Goal: Task Accomplishment & Management: Complete application form

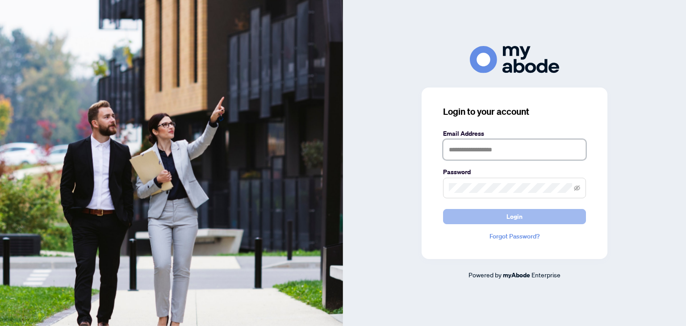
type input "**********"
click at [470, 214] on button "Login" at bounding box center [514, 216] width 143 height 15
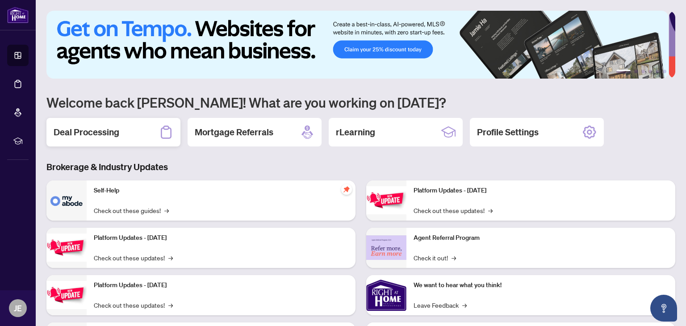
click at [105, 133] on h2 "Deal Processing" at bounding box center [87, 132] width 66 height 13
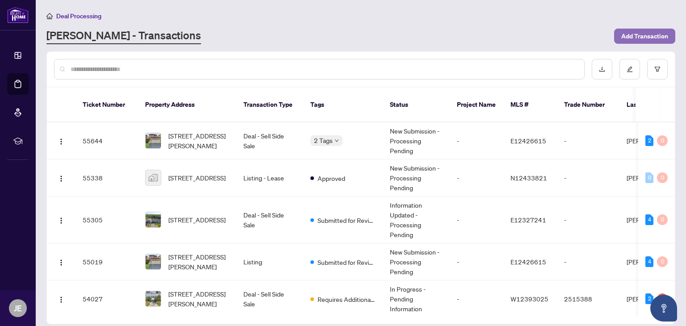
click at [634, 34] on span "Add Transaction" at bounding box center [644, 36] width 47 height 14
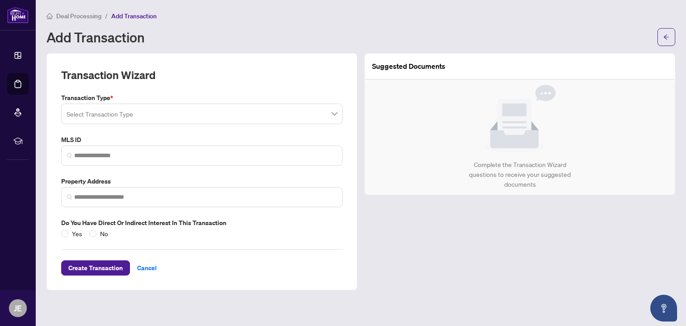
click at [126, 113] on input "search" at bounding box center [198, 115] width 263 height 20
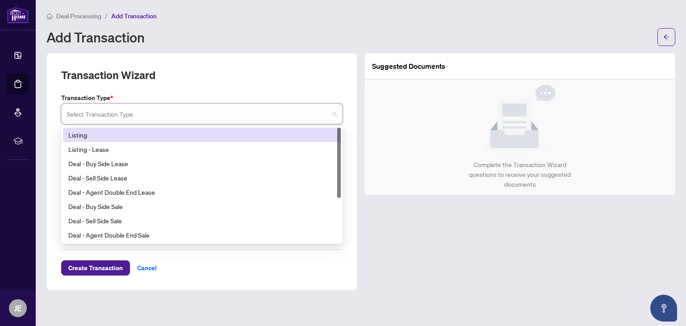
click at [126, 138] on div "Listing" at bounding box center [201, 135] width 267 height 10
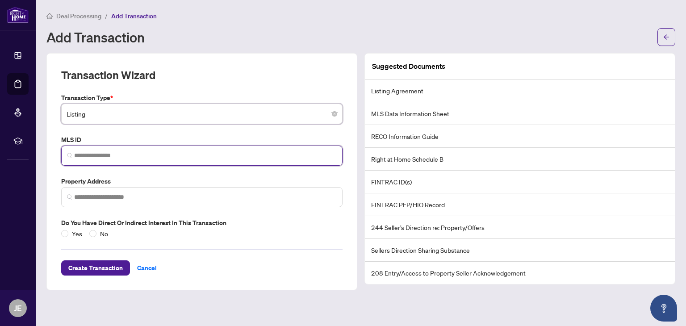
click at [118, 158] on input "search" at bounding box center [205, 155] width 263 height 9
paste input "*********"
type input "*********"
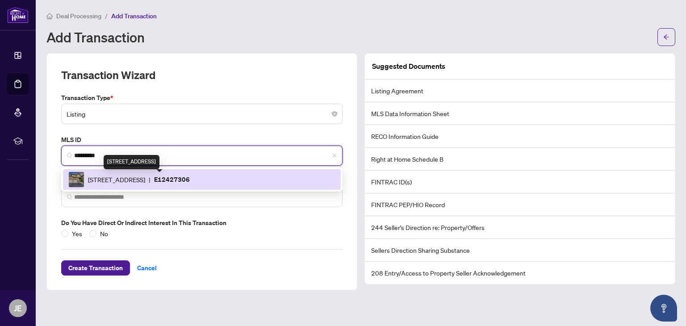
click at [91, 183] on span "[STREET_ADDRESS]" at bounding box center [116, 180] width 57 height 10
type input "**********"
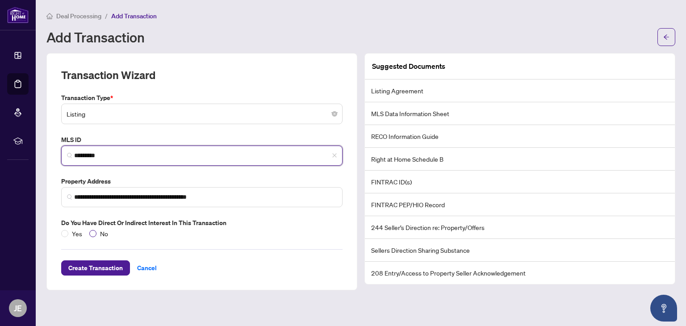
type input "*********"
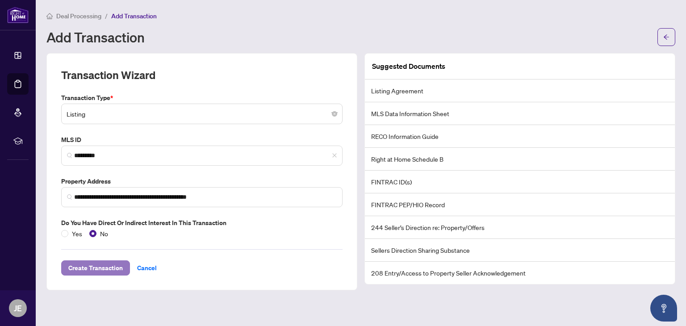
click at [100, 263] on span "Create Transaction" at bounding box center [95, 268] width 54 height 14
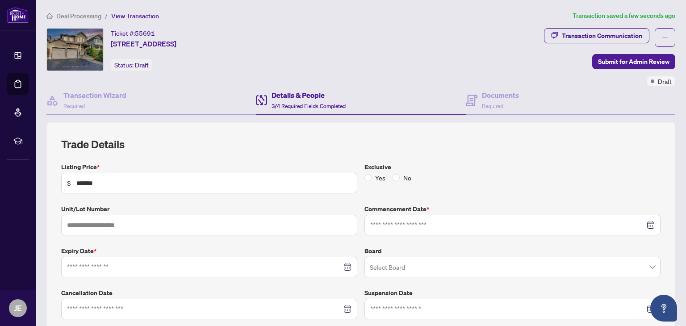
type input "**********"
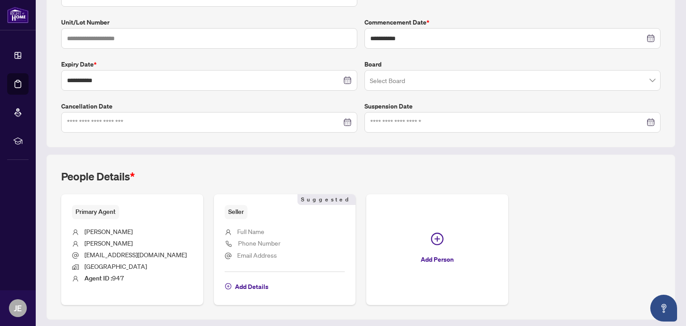
scroll to position [188, 0]
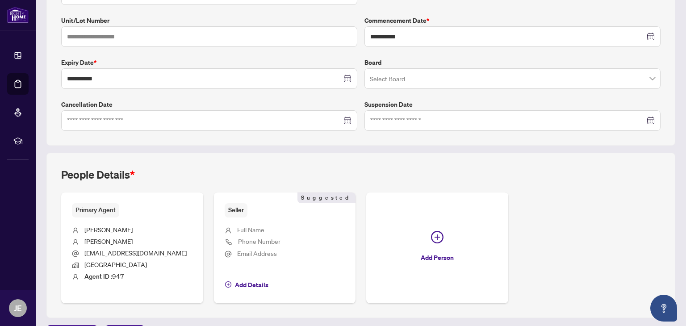
click at [233, 211] on span "Seller" at bounding box center [236, 210] width 23 height 14
click at [260, 282] on span "Add Details" at bounding box center [251, 285] width 33 height 14
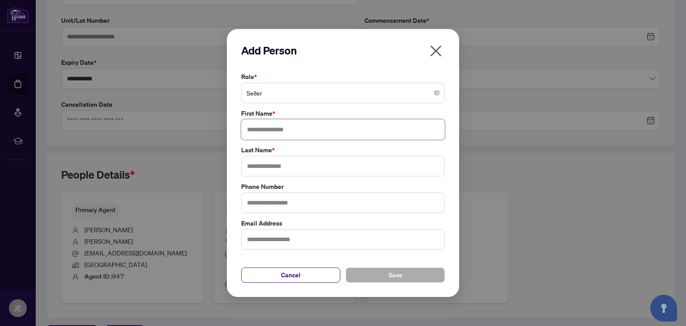
click at [285, 131] on input "text" at bounding box center [343, 129] width 204 height 21
type input "****"
click at [274, 167] on input "text" at bounding box center [343, 166] width 204 height 21
type input "****"
click at [386, 279] on button "Save" at bounding box center [395, 274] width 99 height 15
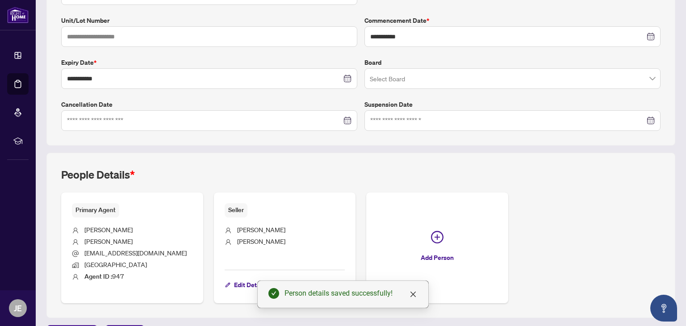
scroll to position [0, 0]
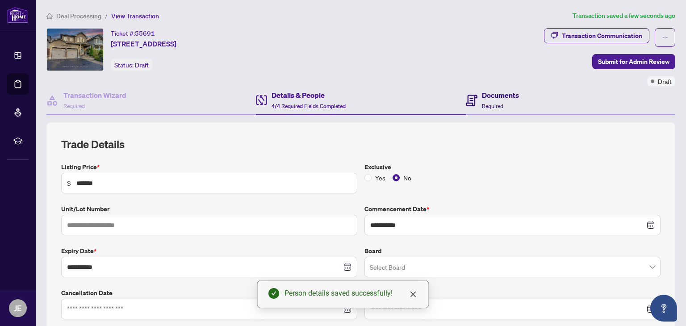
click at [486, 104] on span "Required" at bounding box center [492, 106] width 21 height 7
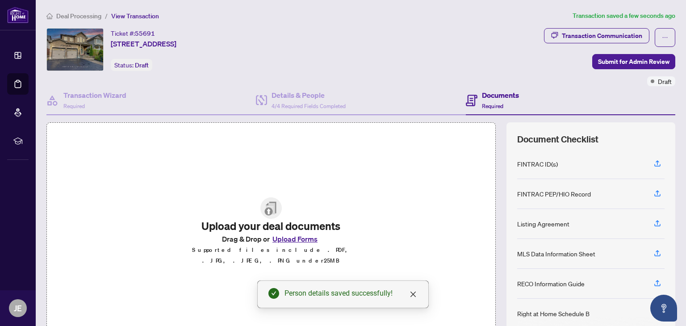
click at [302, 242] on button "Upload Forms" at bounding box center [295, 239] width 50 height 12
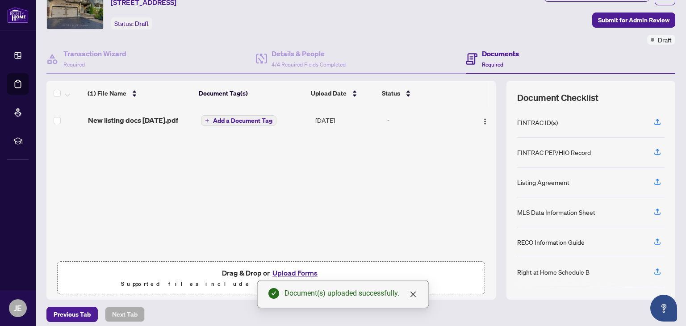
scroll to position [48, 0]
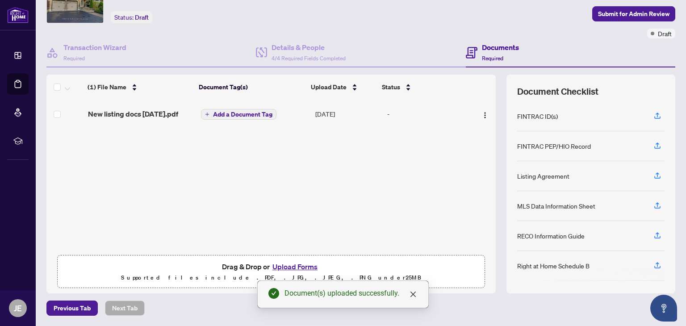
click at [229, 117] on span "Add a Document Tag" at bounding box center [242, 114] width 59 height 6
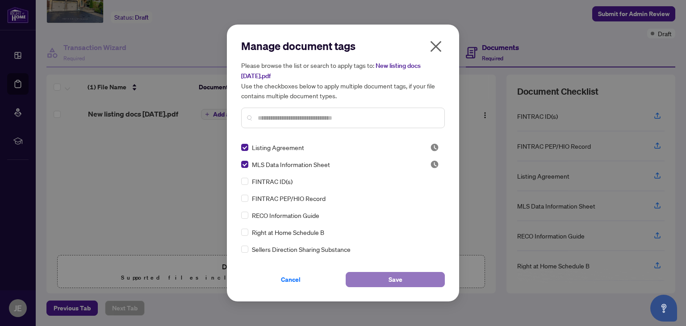
click at [404, 275] on button "Save" at bounding box center [395, 279] width 99 height 15
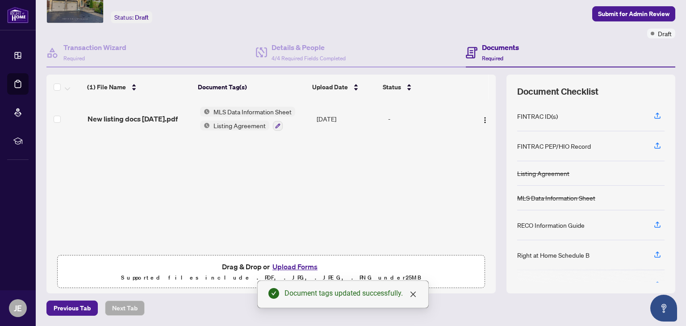
click at [305, 267] on button "Upload Forms" at bounding box center [295, 267] width 50 height 12
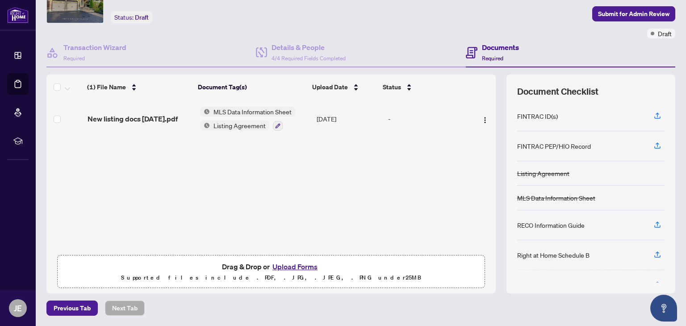
click at [136, 113] on span "New listing docs [DATE].pdf" at bounding box center [133, 118] width 90 height 11
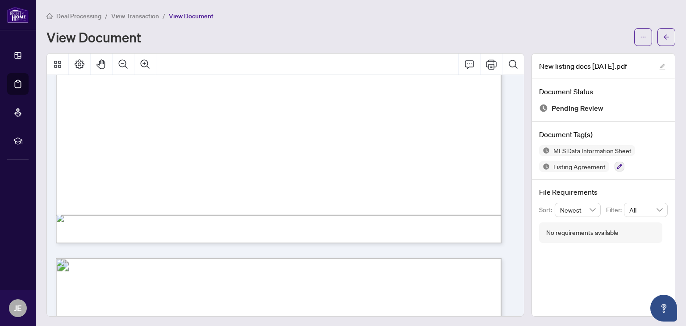
scroll to position [3582, 0]
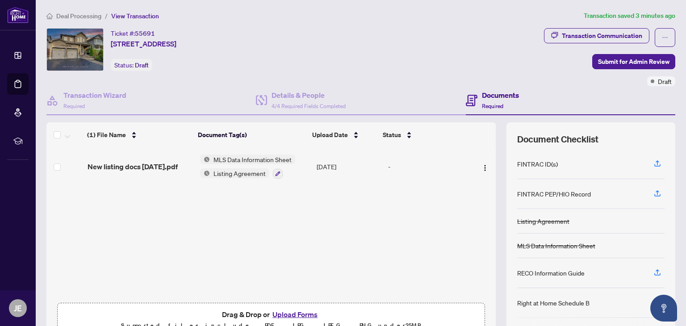
click at [284, 317] on button "Upload Forms" at bounding box center [295, 314] width 50 height 12
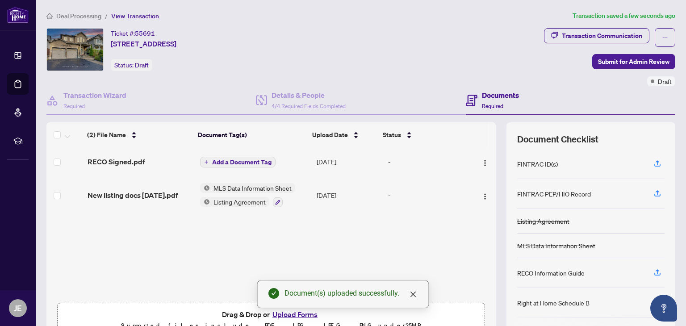
click at [289, 308] on div "Document(s) uploaded successfully." at bounding box center [342, 294] width 171 height 28
click at [280, 308] on div "Document(s) uploaded successfully." at bounding box center [342, 294] width 171 height 28
click at [413, 296] on icon "close" at bounding box center [412, 294] width 7 height 7
click at [276, 313] on button "Upload Forms" at bounding box center [295, 314] width 50 height 12
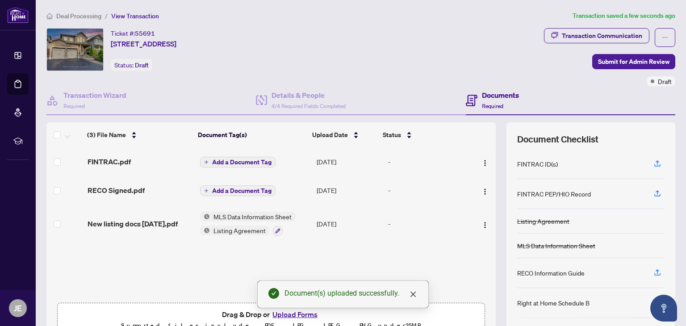
click at [247, 189] on span "Add a Document Tag" at bounding box center [241, 191] width 59 height 6
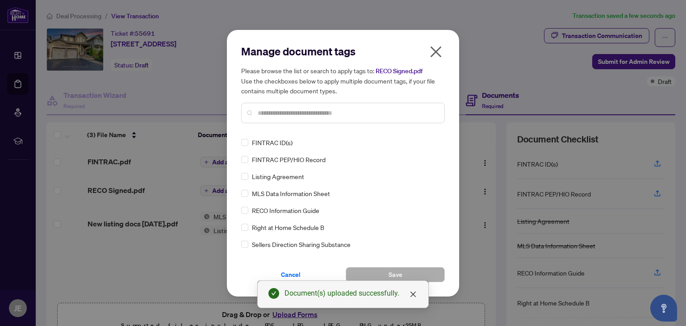
click at [289, 112] on input "text" at bounding box center [347, 113] width 179 height 10
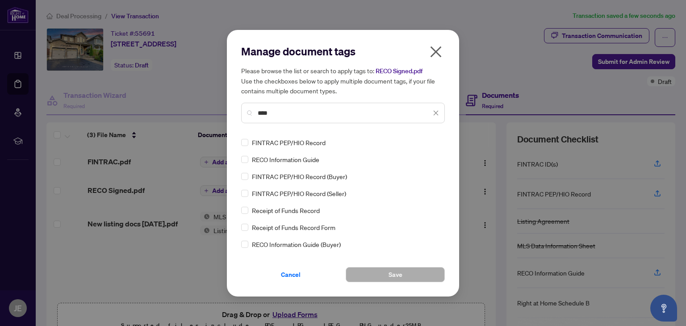
drag, startPoint x: 271, startPoint y: 114, endPoint x: 255, endPoint y: 108, distance: 17.7
click at [255, 108] on div "****" at bounding box center [343, 113] width 204 height 21
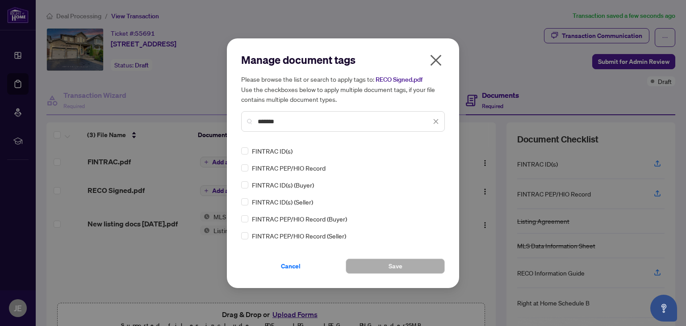
type input "*******"
click at [379, 261] on button "Save" at bounding box center [395, 265] width 99 height 15
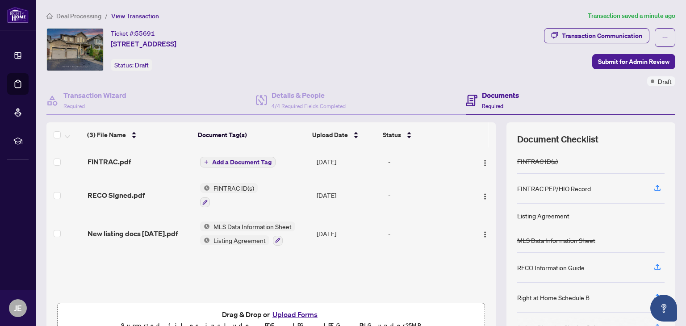
click at [238, 185] on span "FINTRAC ID(s)" at bounding box center [234, 188] width 48 height 10
click at [202, 200] on icon "button" at bounding box center [204, 202] width 5 height 5
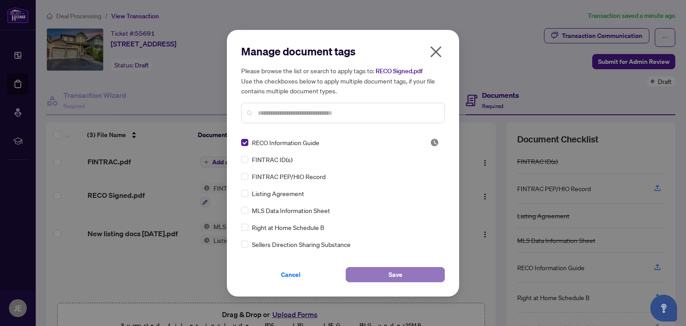
click at [397, 270] on span "Save" at bounding box center [395, 274] width 14 height 14
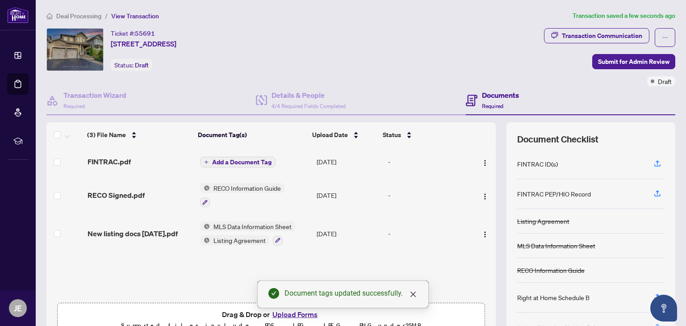
click at [215, 163] on span "Add a Document Tag" at bounding box center [241, 162] width 59 height 6
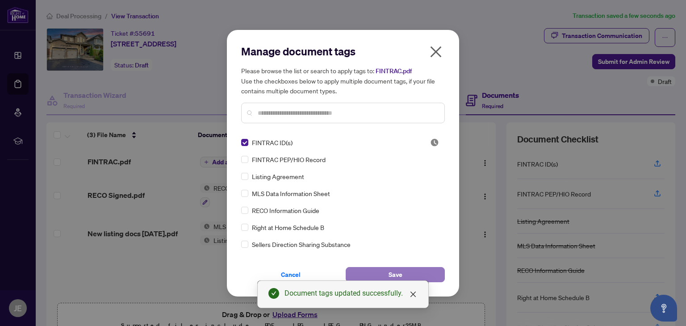
click at [361, 270] on button "Save" at bounding box center [395, 274] width 99 height 15
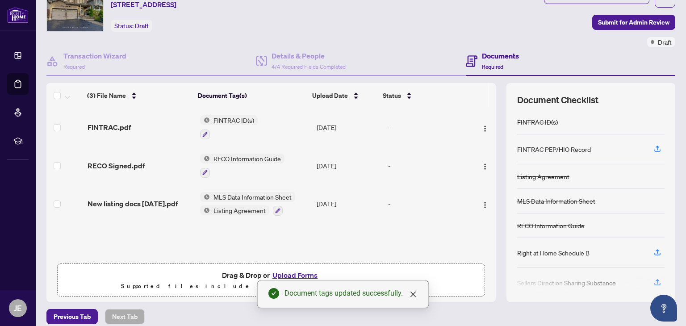
scroll to position [48, 0]
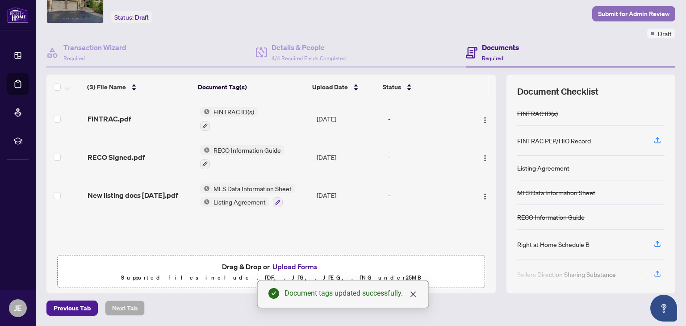
click at [624, 12] on span "Submit for Admin Review" at bounding box center [633, 14] width 71 height 14
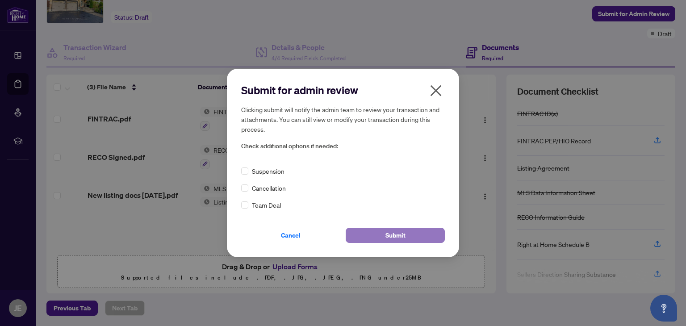
click at [388, 231] on span "Submit" at bounding box center [395, 235] width 20 height 14
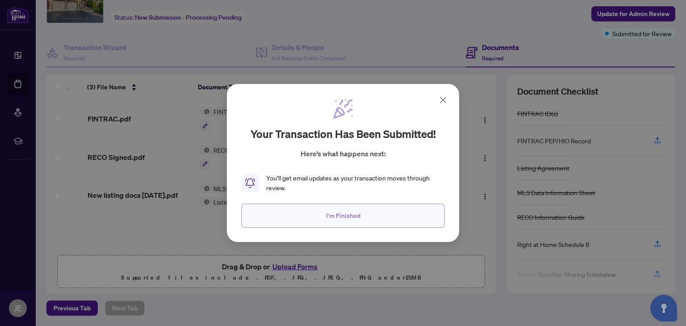
drag, startPoint x: 357, startPoint y: 217, endPoint x: 324, endPoint y: 215, distance: 33.6
click at [324, 215] on button "I'm Finished" at bounding box center [343, 216] width 204 height 24
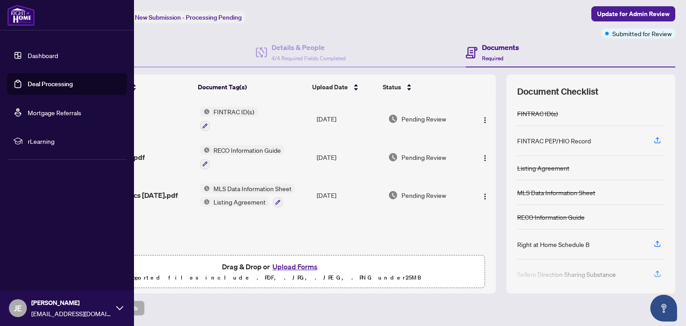
click at [38, 55] on link "Dashboard" at bounding box center [43, 55] width 30 height 8
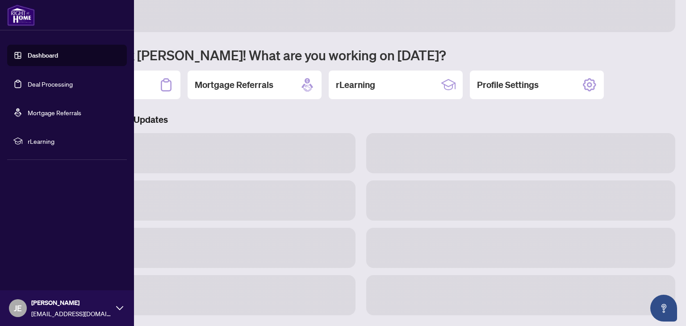
scroll to position [46, 0]
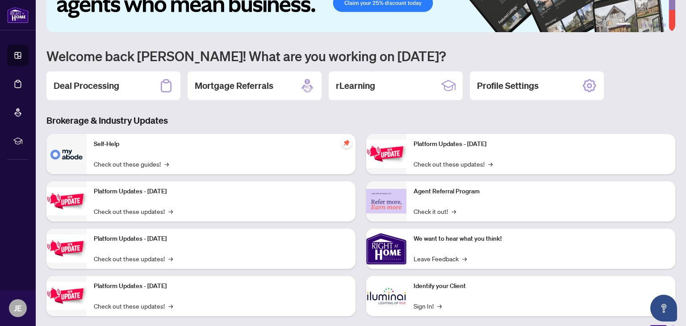
click at [202, 118] on h3 "Brokerage & Industry Updates" at bounding box center [360, 120] width 629 height 13
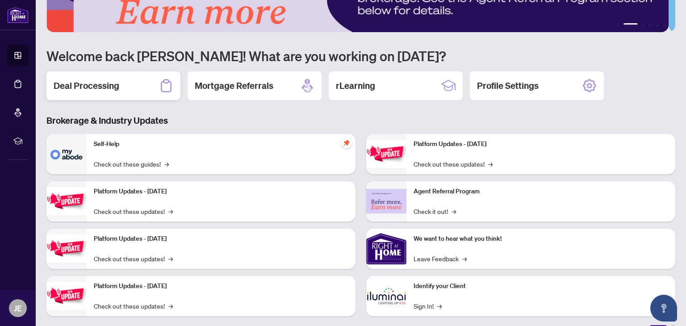
click at [82, 79] on h2 "Deal Processing" at bounding box center [87, 85] width 66 height 13
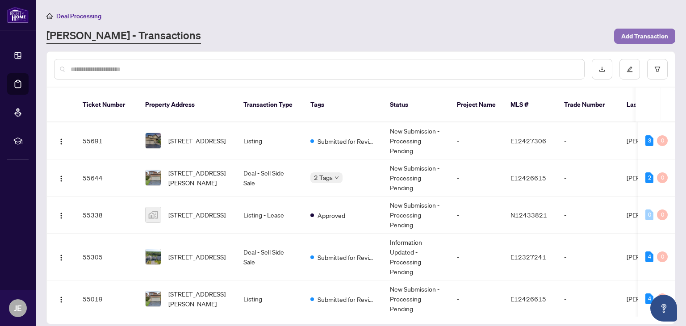
click at [653, 35] on span "Add Transaction" at bounding box center [644, 36] width 47 height 14
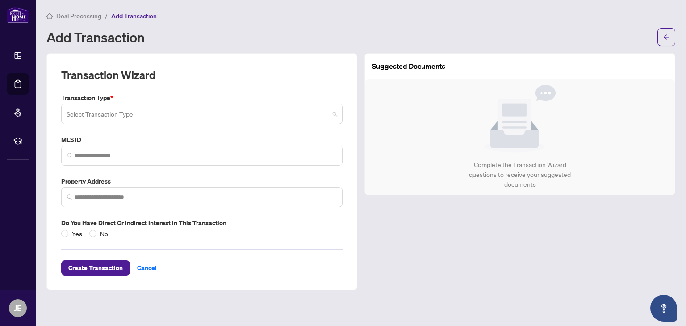
click at [205, 111] on input "search" at bounding box center [198, 115] width 263 height 20
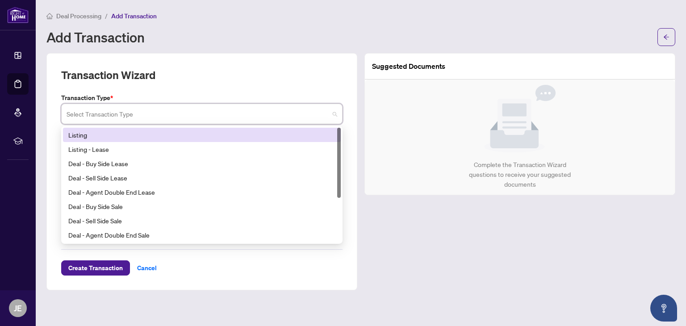
click at [198, 133] on div "Listing" at bounding box center [201, 135] width 267 height 10
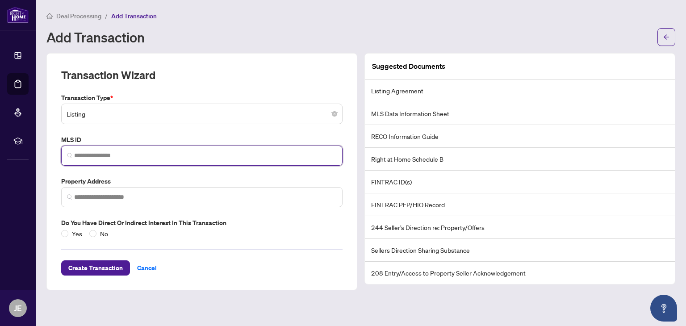
click at [181, 158] on input "search" at bounding box center [205, 155] width 263 height 9
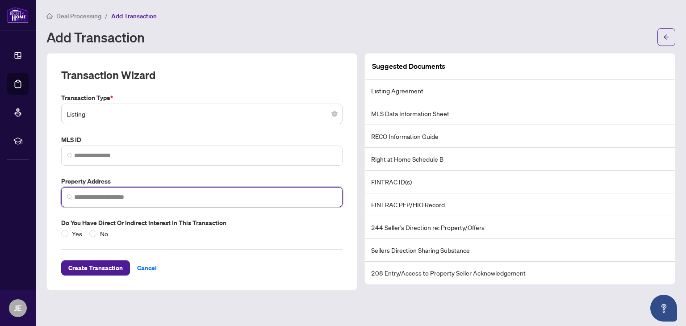
click at [102, 200] on input "search" at bounding box center [205, 196] width 263 height 9
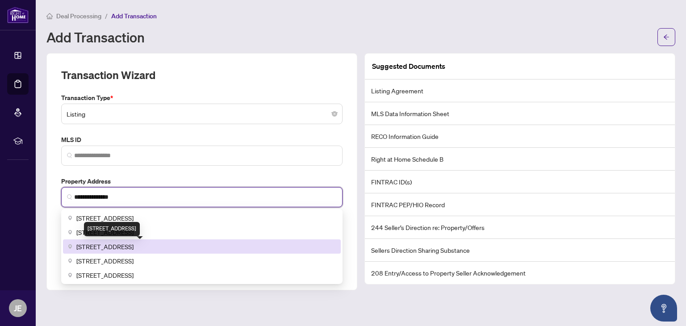
click at [88, 248] on span "[STREET_ADDRESS]" at bounding box center [104, 247] width 57 height 10
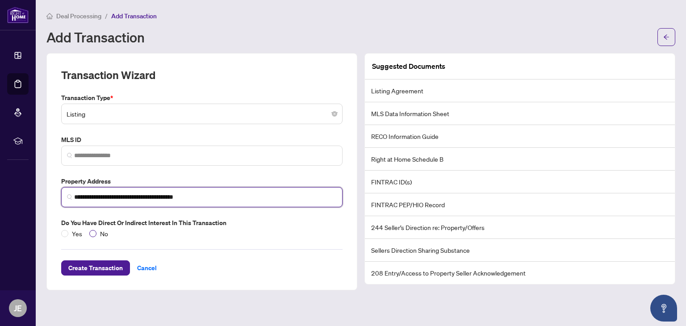
type input "**********"
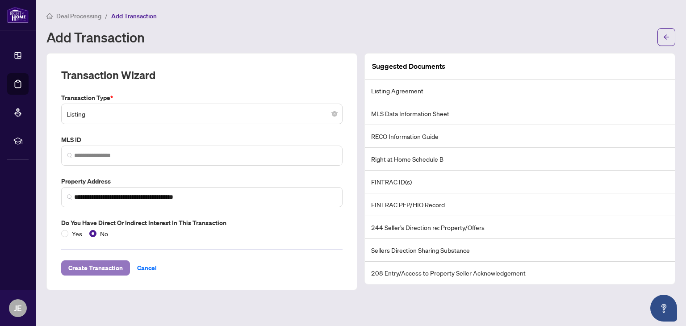
click at [102, 268] on span "Create Transaction" at bounding box center [95, 268] width 54 height 14
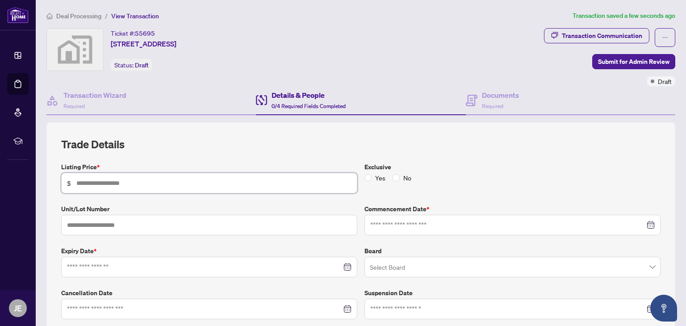
click at [252, 178] on input "text" at bounding box center [213, 183] width 275 height 10
type input "*******"
click at [179, 265] on input at bounding box center [204, 267] width 275 height 10
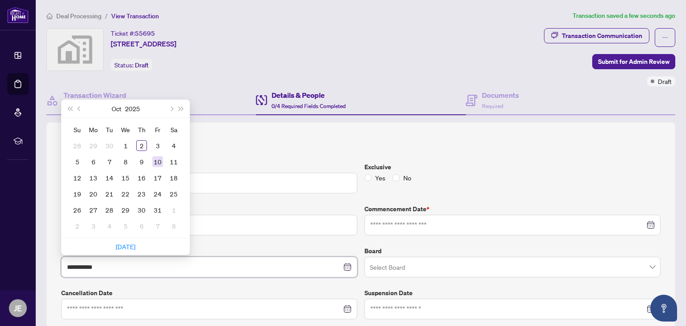
type input "**********"
click at [171, 110] on button "Next month (PageDown)" at bounding box center [171, 109] width 10 height 18
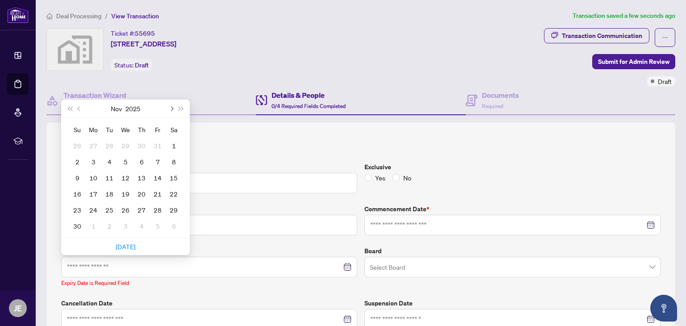
click at [171, 110] on button "Next month (PageDown)" at bounding box center [171, 109] width 10 height 18
type input "**********"
click at [111, 208] on div "30" at bounding box center [109, 209] width 11 height 11
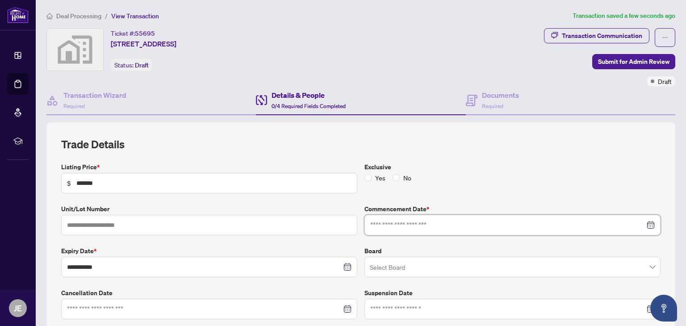
click at [475, 225] on input at bounding box center [507, 225] width 275 height 10
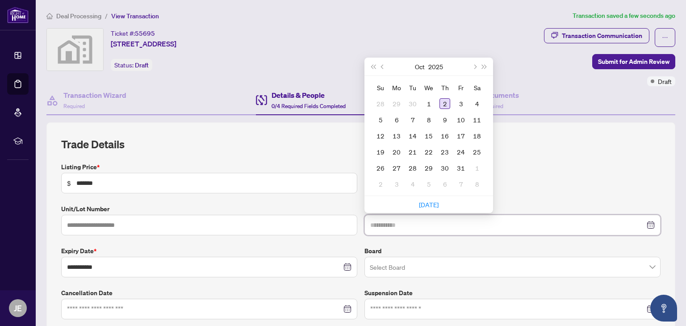
type input "**********"
click at [443, 102] on div "2" at bounding box center [444, 103] width 11 height 11
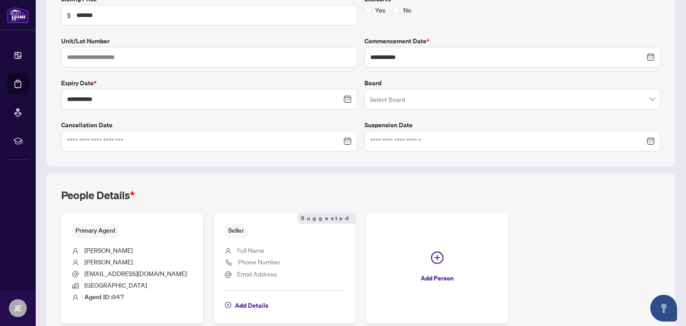
scroll to position [176, 0]
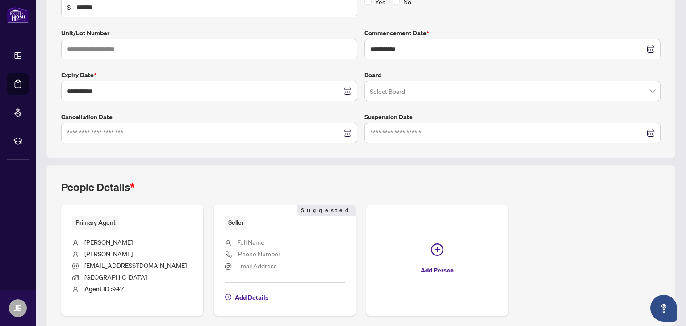
click at [238, 225] on span "Seller" at bounding box center [236, 223] width 23 height 14
click at [258, 297] on span "Add Details" at bounding box center [251, 297] width 33 height 14
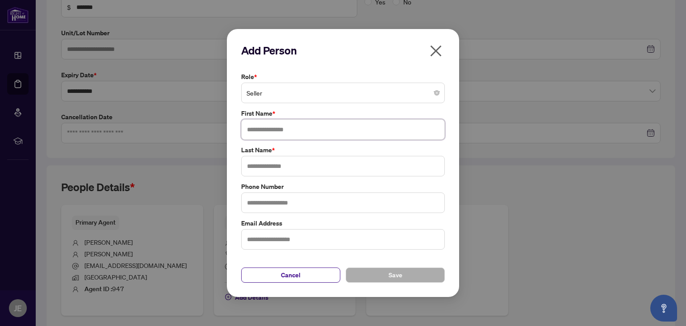
click at [276, 133] on input "text" at bounding box center [343, 129] width 204 height 21
type input "*****"
click at [272, 170] on input "text" at bounding box center [343, 166] width 204 height 21
type input "****"
click at [370, 277] on button "Save" at bounding box center [395, 274] width 99 height 15
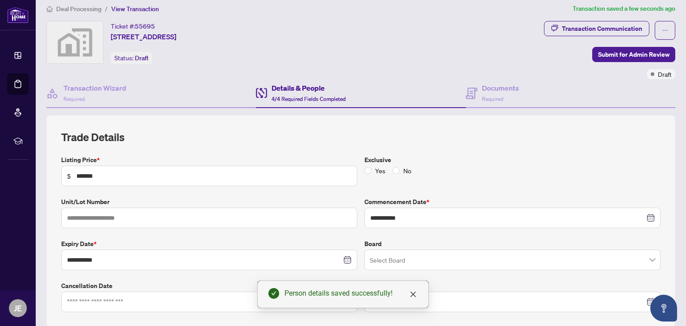
scroll to position [8, 0]
click at [494, 96] on span "Required" at bounding box center [492, 98] width 21 height 7
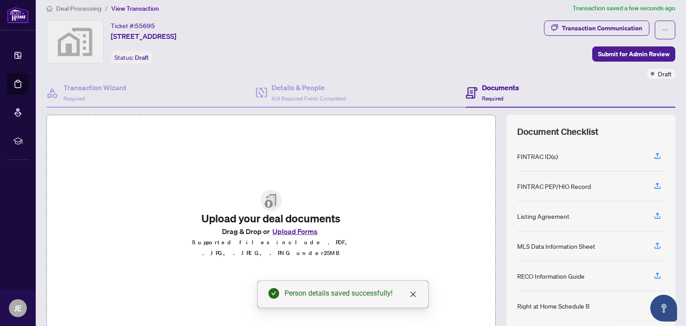
click at [298, 236] on button "Upload Forms" at bounding box center [295, 231] width 50 height 12
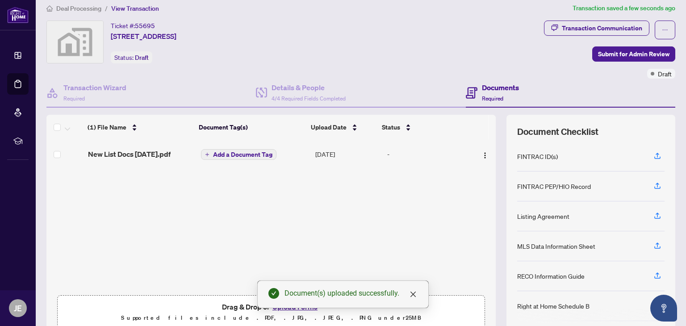
click at [259, 152] on span "Add a Document Tag" at bounding box center [242, 154] width 59 height 6
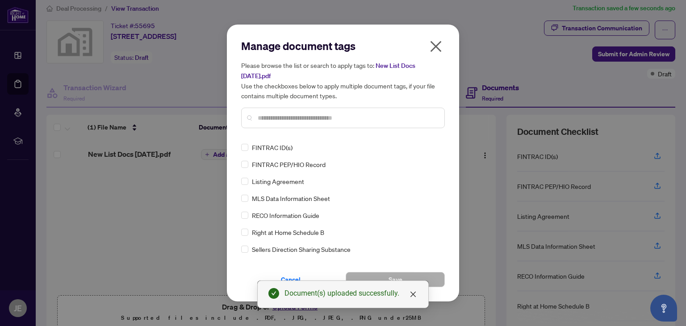
click at [274, 136] on div "Manage document tags Please browse the list or search to apply tags to: New Lis…" at bounding box center [343, 163] width 204 height 248
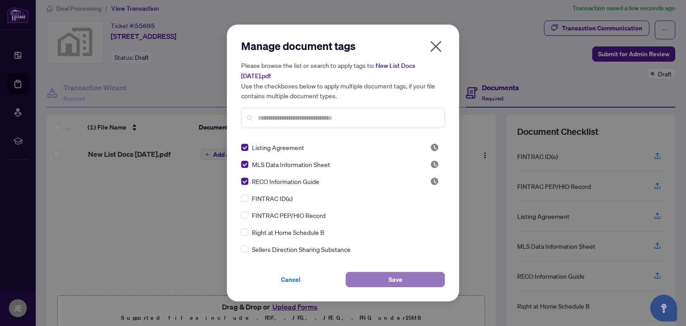
click at [415, 275] on button "Save" at bounding box center [395, 279] width 99 height 15
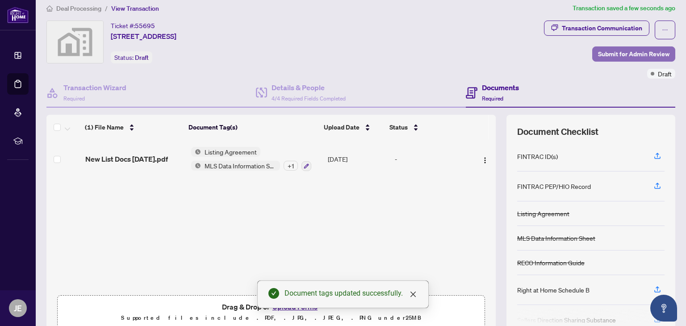
click at [629, 52] on span "Submit for Admin Review" at bounding box center [633, 54] width 71 height 14
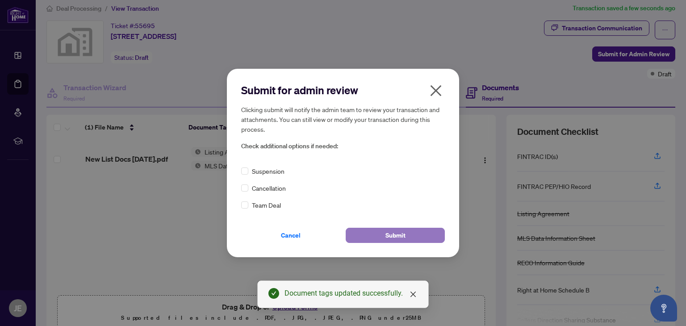
click at [393, 233] on span "Submit" at bounding box center [395, 235] width 20 height 14
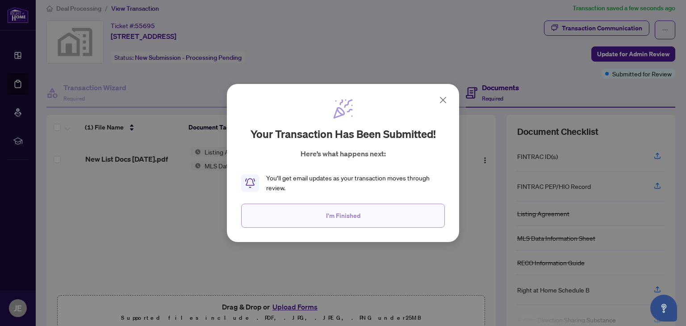
click at [357, 213] on span "I'm Finished" at bounding box center [343, 215] width 34 height 14
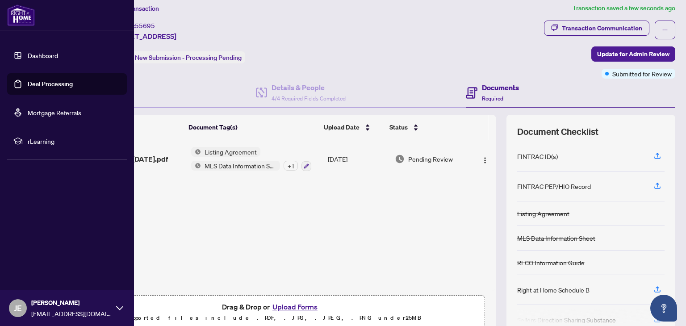
click at [36, 58] on link "Dashboard" at bounding box center [43, 55] width 30 height 8
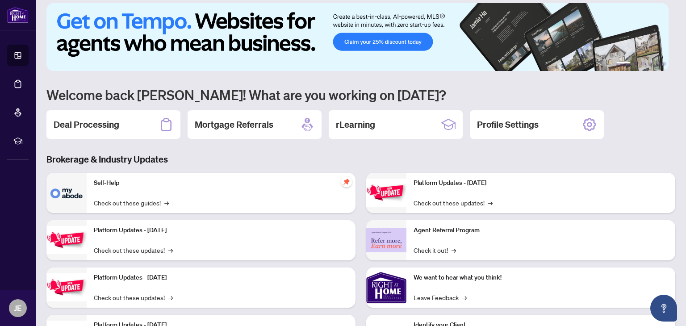
click at [171, 50] on img at bounding box center [357, 37] width 622 height 68
click at [91, 130] on div "Deal Processing" at bounding box center [113, 124] width 134 height 29
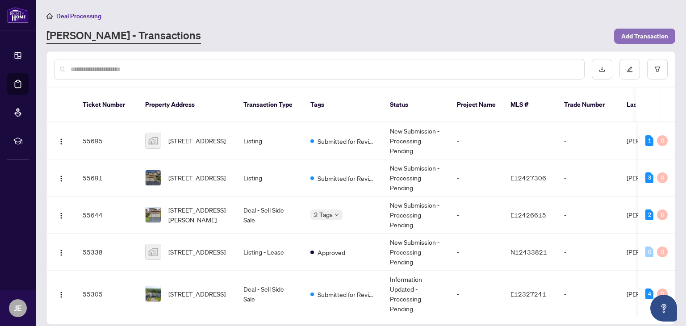
click at [651, 35] on span "Add Transaction" at bounding box center [644, 36] width 47 height 14
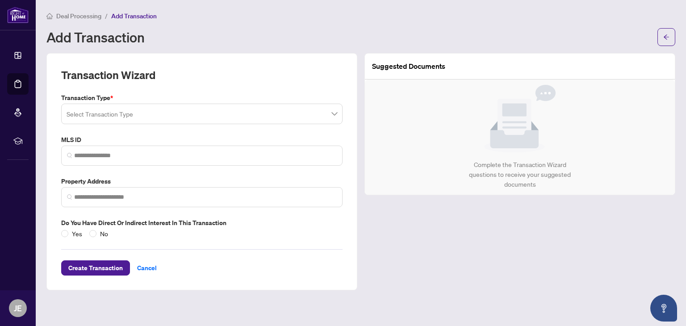
click at [182, 116] on input "search" at bounding box center [198, 115] width 263 height 20
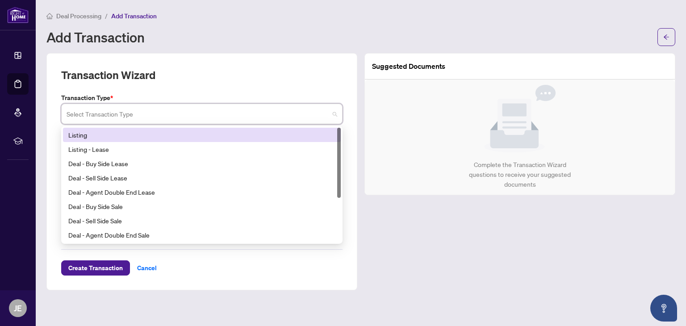
click at [166, 133] on div "Listing" at bounding box center [201, 135] width 267 height 10
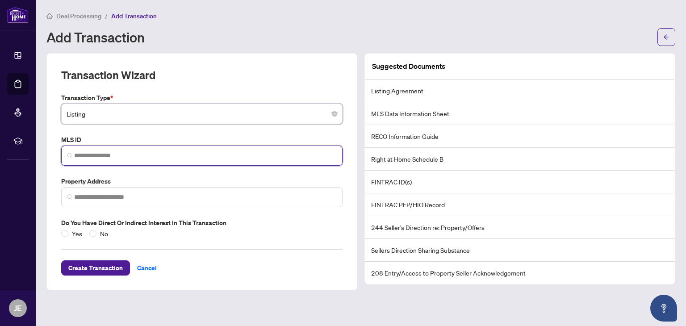
click at [227, 156] on input "search" at bounding box center [205, 155] width 263 height 9
paste input "*********"
type input "*********"
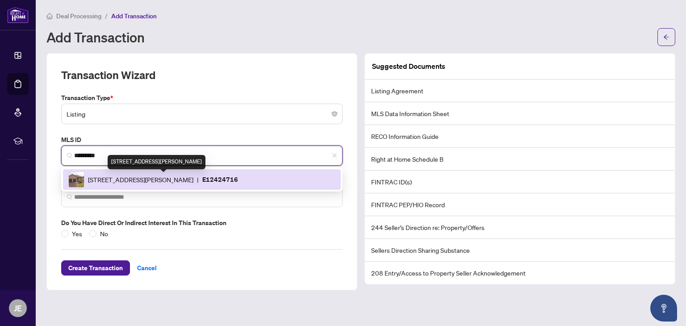
click at [108, 179] on span "[STREET_ADDRESS][PERSON_NAME]" at bounding box center [140, 180] width 105 height 10
type input "**********"
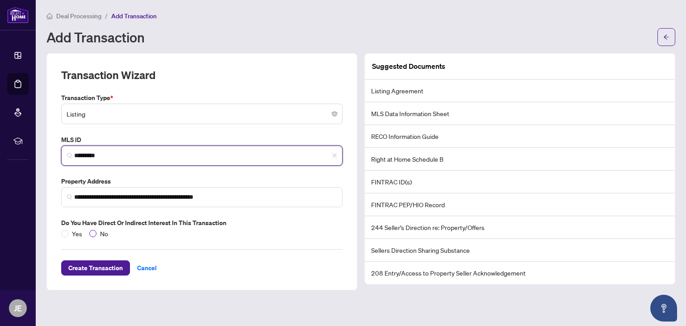
type input "*********"
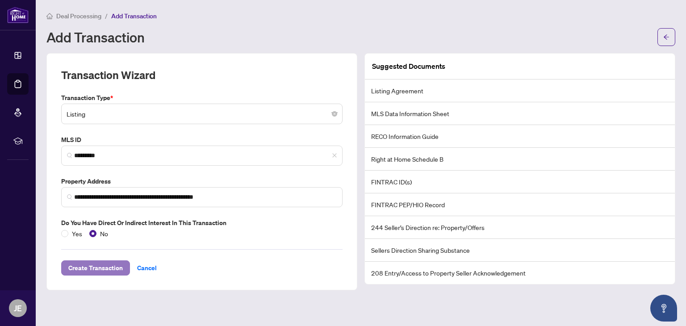
click at [93, 266] on span "Create Transaction" at bounding box center [95, 268] width 54 height 14
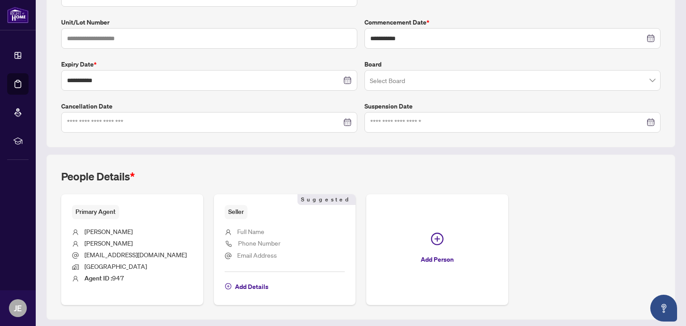
scroll to position [212, 0]
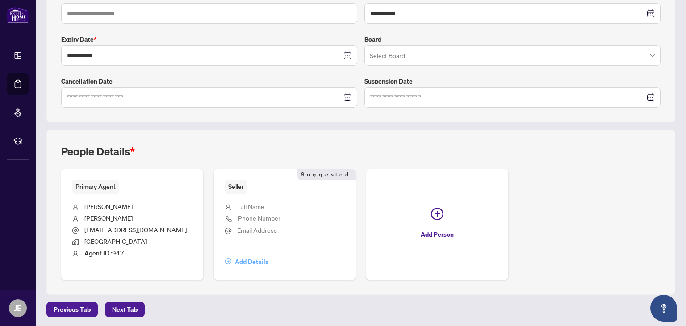
click at [261, 260] on span "Add Details" at bounding box center [251, 261] width 33 height 14
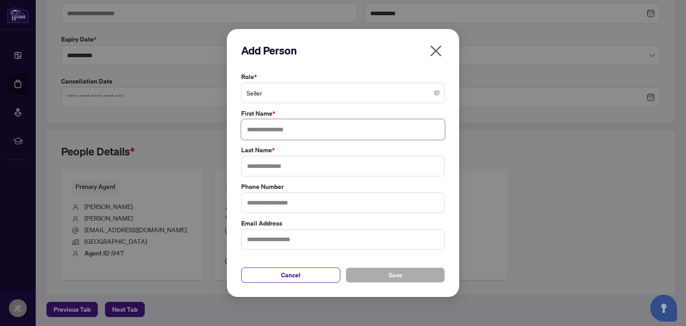
click at [288, 131] on input "text" at bounding box center [343, 129] width 204 height 21
type input "*****"
click at [279, 165] on input "text" at bounding box center [343, 166] width 204 height 21
type input "*******"
click at [384, 274] on button "Save" at bounding box center [395, 274] width 99 height 15
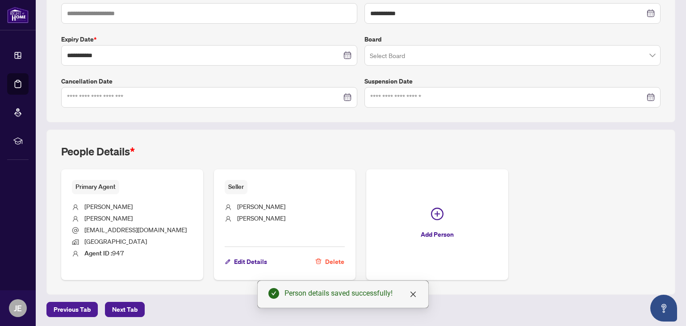
scroll to position [0, 0]
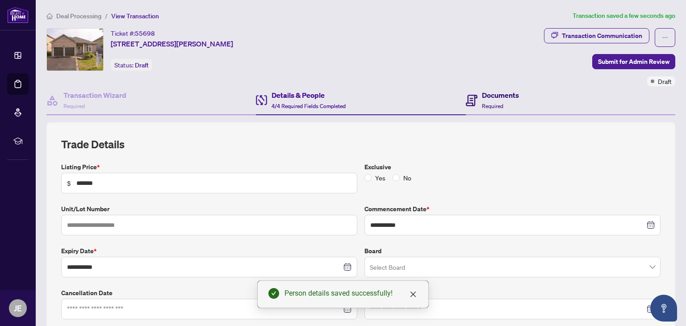
click at [488, 101] on div "Documents Required" at bounding box center [500, 100] width 37 height 21
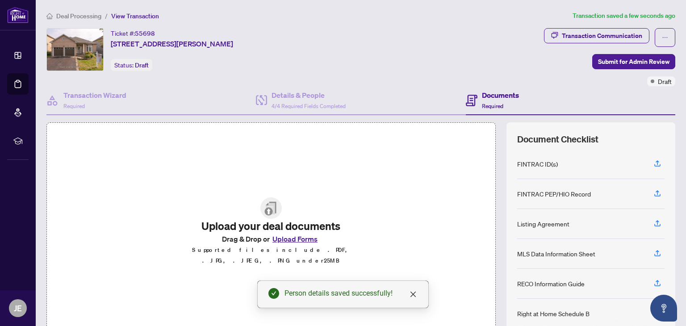
click at [302, 243] on button "Upload Forms" at bounding box center [295, 239] width 50 height 12
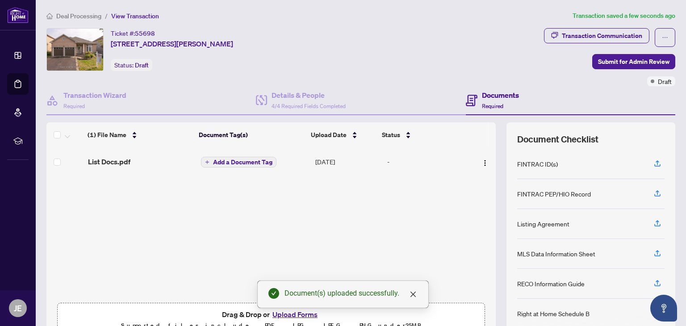
click at [257, 160] on span "Add a Document Tag" at bounding box center [242, 162] width 59 height 6
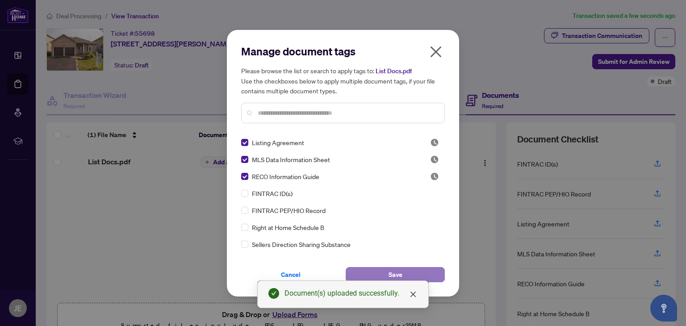
click at [401, 275] on button "Save" at bounding box center [395, 274] width 99 height 15
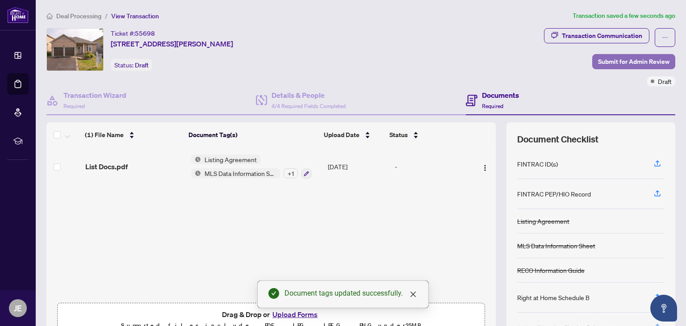
click at [648, 59] on span "Submit for Admin Review" at bounding box center [633, 61] width 71 height 14
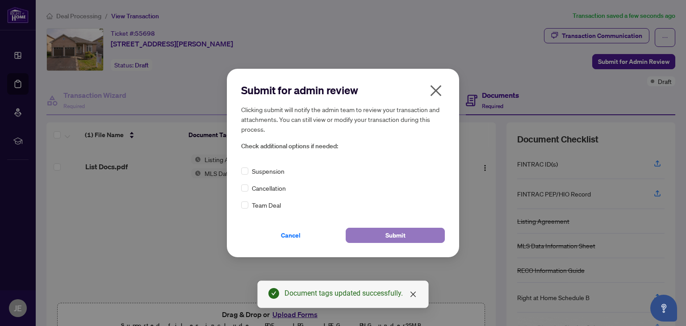
click at [377, 232] on button "Submit" at bounding box center [395, 235] width 99 height 15
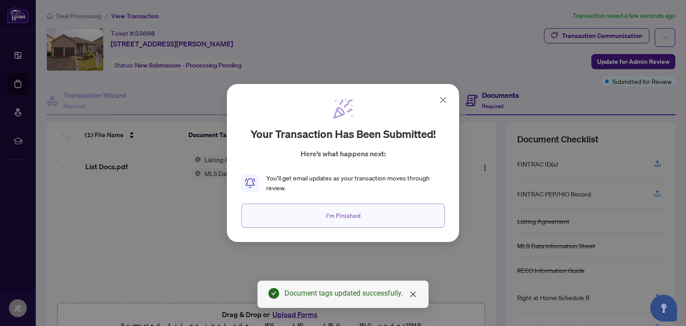
click at [354, 218] on span "I'm Finished" at bounding box center [343, 215] width 34 height 14
